Goal: Find specific page/section: Find specific page/section

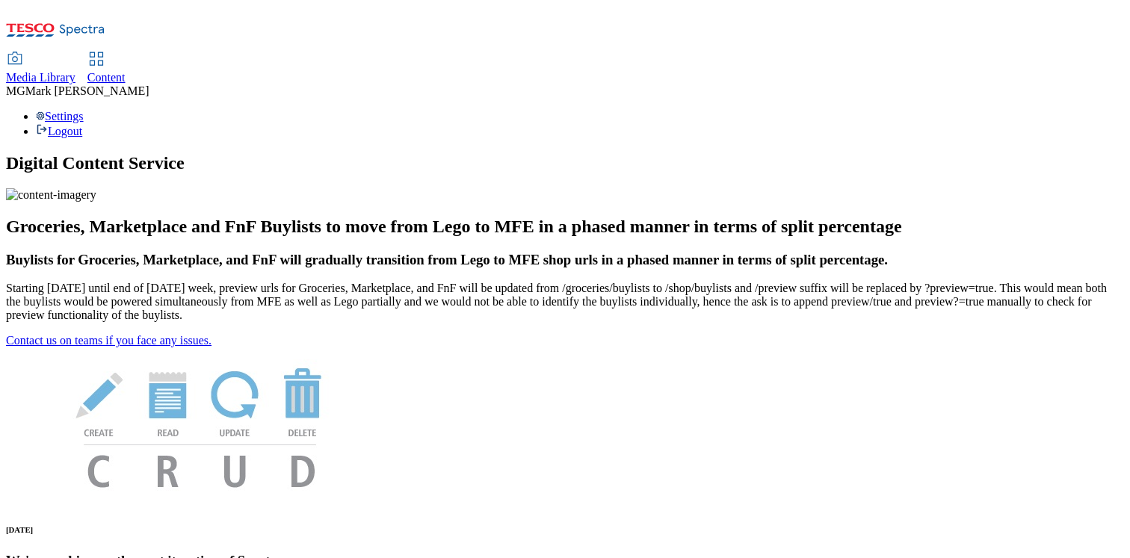
click at [126, 71] on span "Content" at bounding box center [106, 77] width 38 height 13
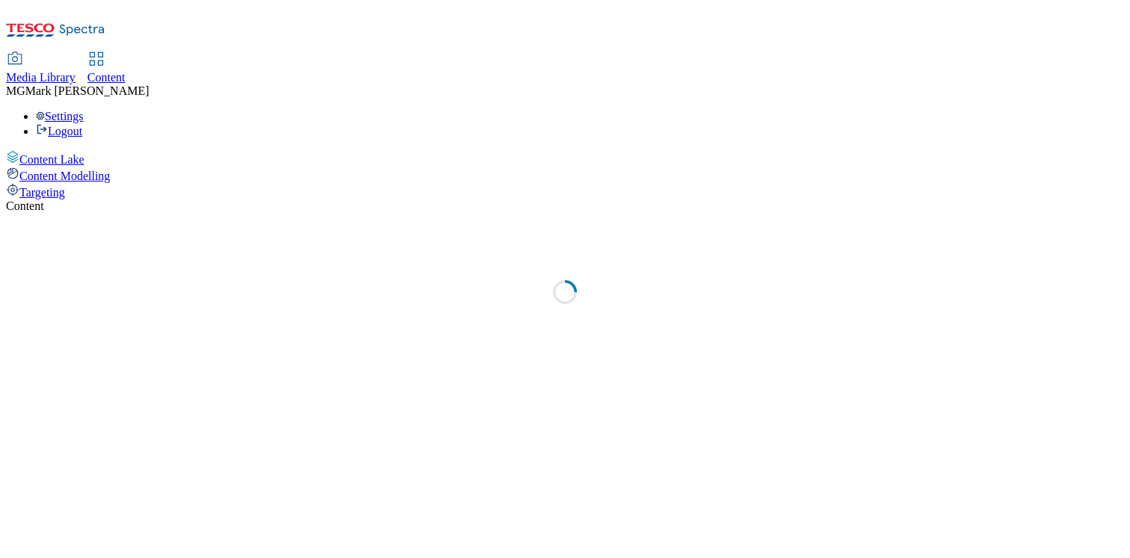
select select "flare-dotcom-sk"
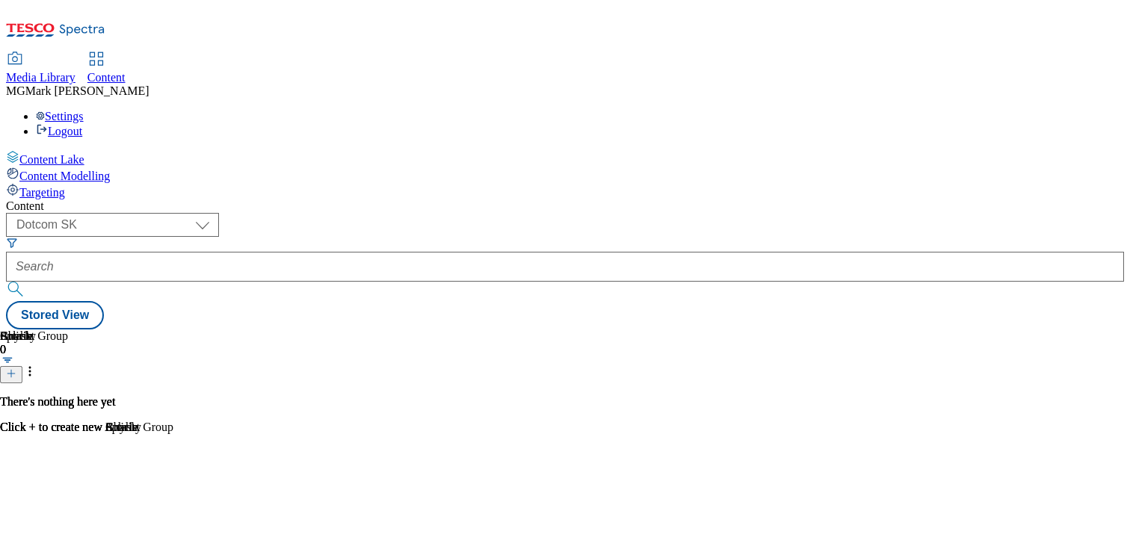
click at [75, 71] on span "Media Library" at bounding box center [40, 77] width 69 height 13
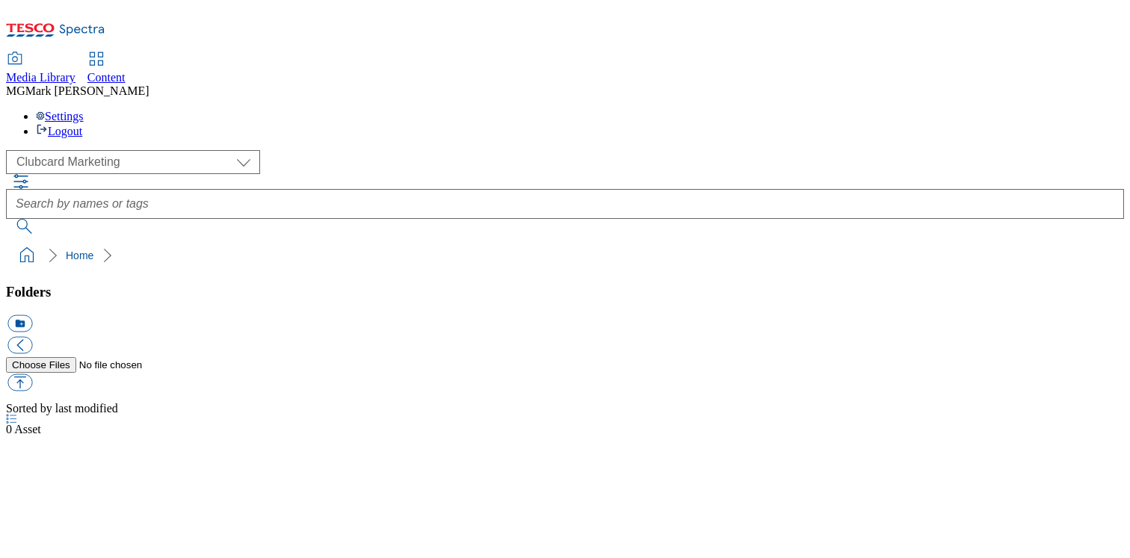
select select "flare-clubcard-mktg"
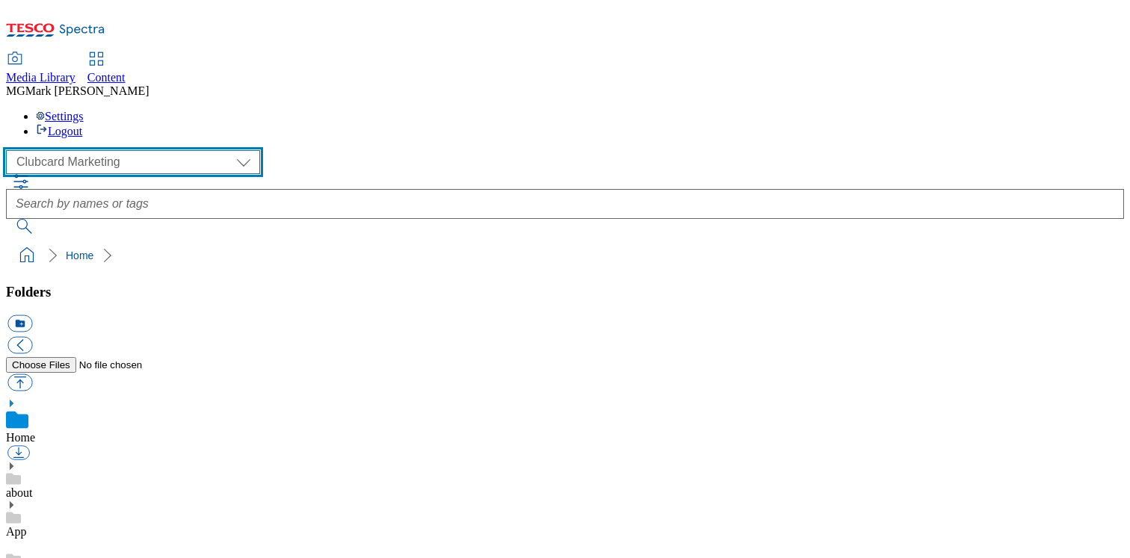
click at [102, 150] on select "Clubcard Marketing Dotcom UK FnF Stores GHS Marketing [GEOGRAPHIC_DATA] GHS Pro…" at bounding box center [133, 162] width 254 height 24
